Goal: Task Accomplishment & Management: Manage account settings

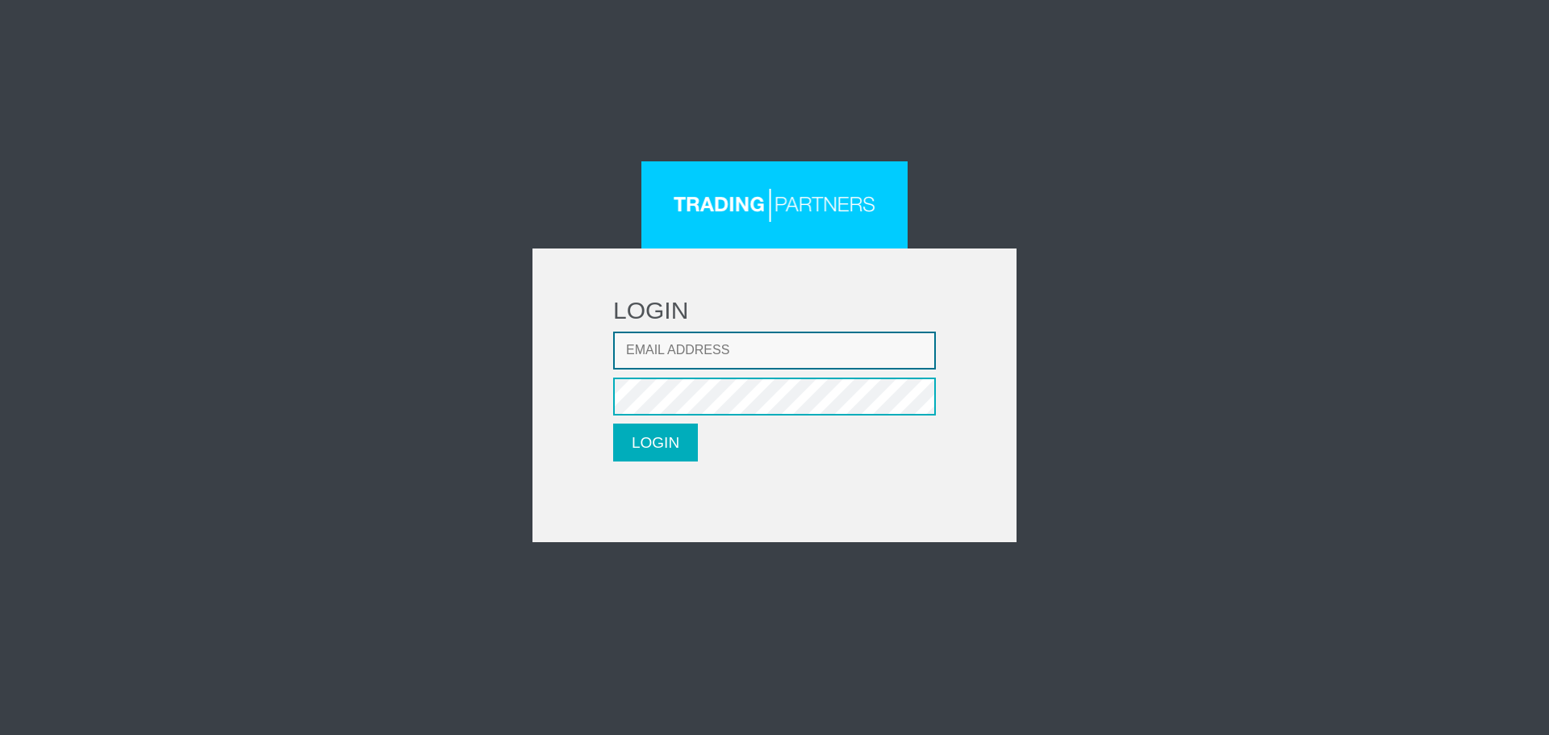
click at [721, 369] on input "Email address" at bounding box center [774, 350] width 323 height 38
click at [731, 364] on input "Email address" at bounding box center [774, 350] width 323 height 38
click at [778, 340] on input "Email address" at bounding box center [774, 350] width 323 height 38
type input "[EMAIL_ADDRESS][DOMAIN_NAME]"
click at [603, 393] on form "LOGIN Email address [EMAIL_ADDRESS][DOMAIN_NAME] Password LOGIN Please wait..." at bounding box center [774, 395] width 484 height 294
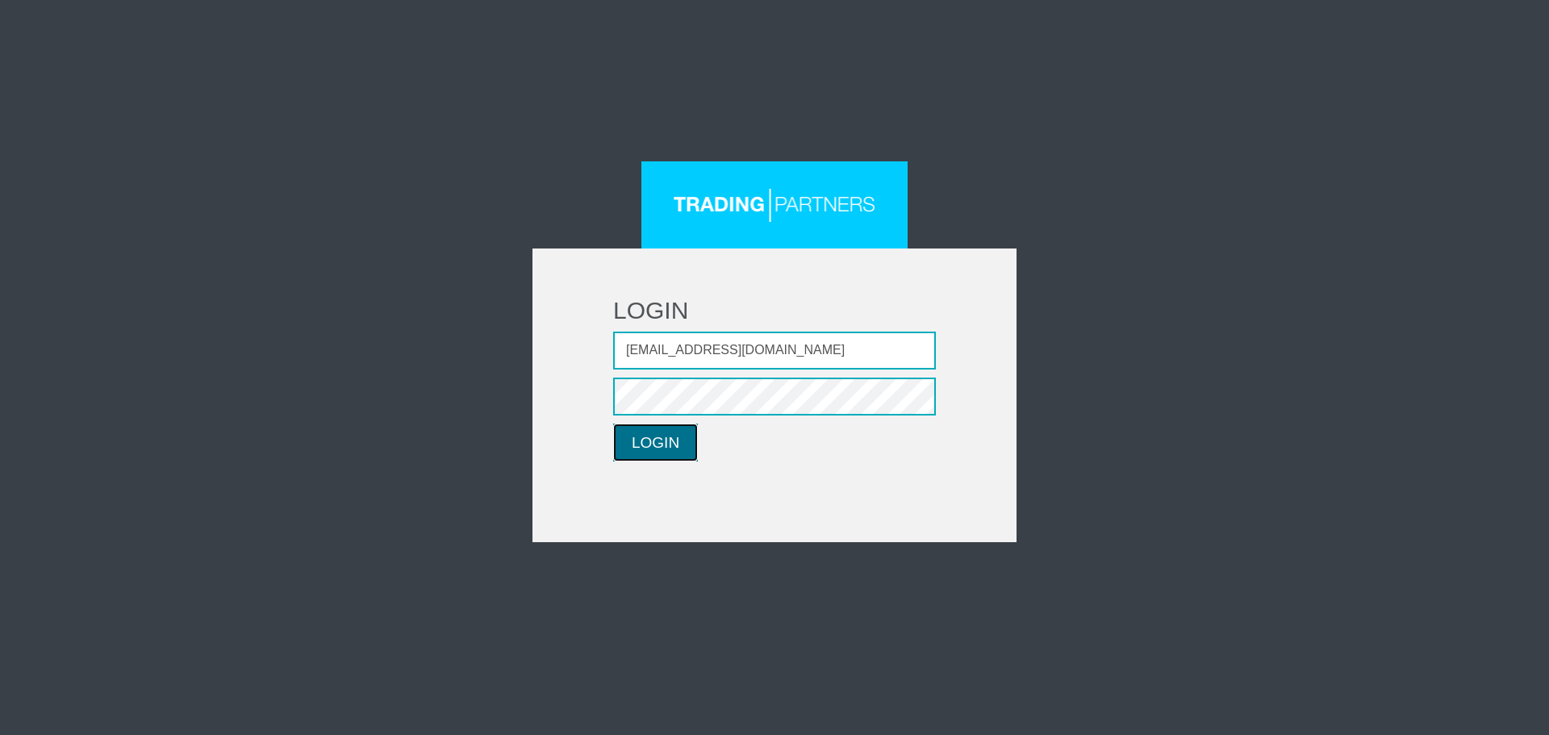
click at [639, 444] on button "LOGIN" at bounding box center [655, 442] width 85 height 38
